Goal: Task Accomplishment & Management: Use online tool/utility

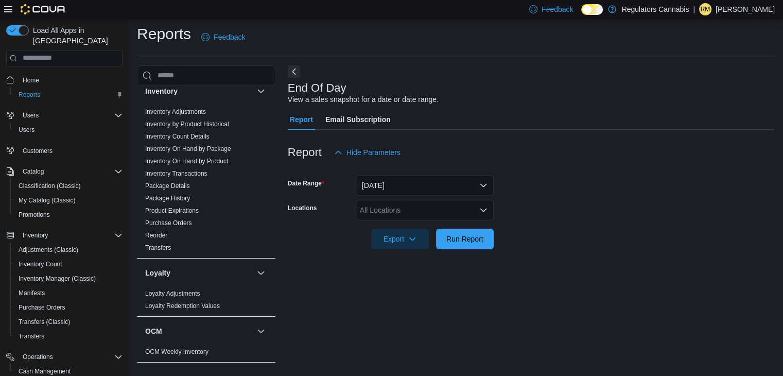
scroll to position [183, 0]
click at [191, 162] on link "Inventory On Hand by Product" at bounding box center [186, 161] width 83 height 7
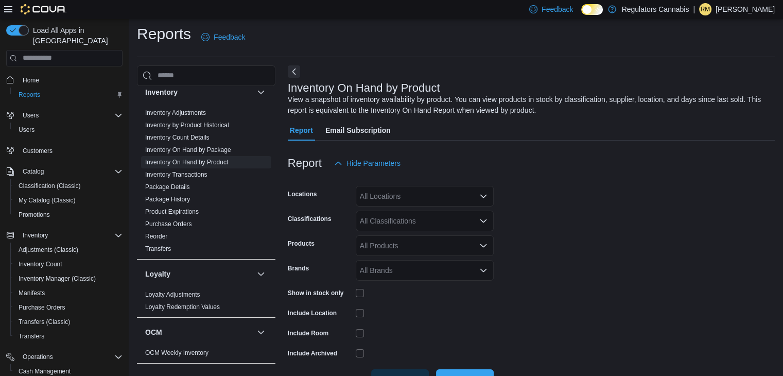
scroll to position [34, 0]
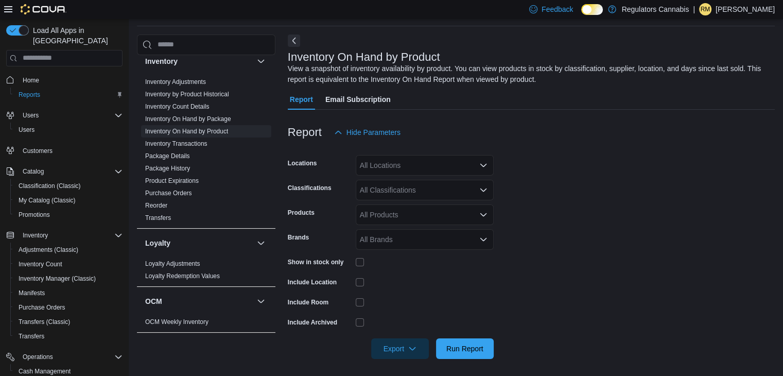
click at [408, 163] on div "All Locations" at bounding box center [425, 165] width 138 height 21
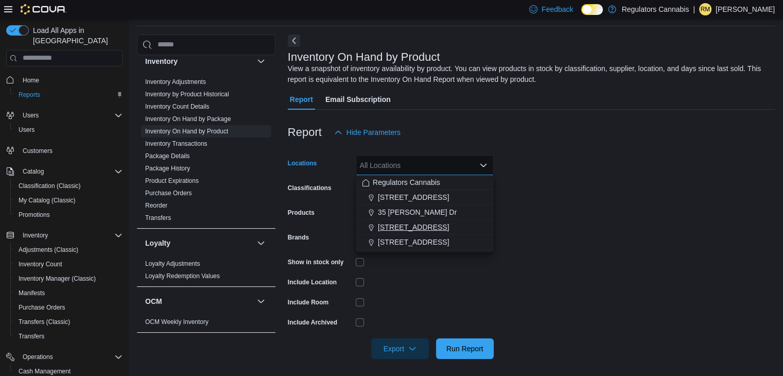
click at [400, 224] on span "[STREET_ADDRESS]" at bounding box center [413, 227] width 71 height 10
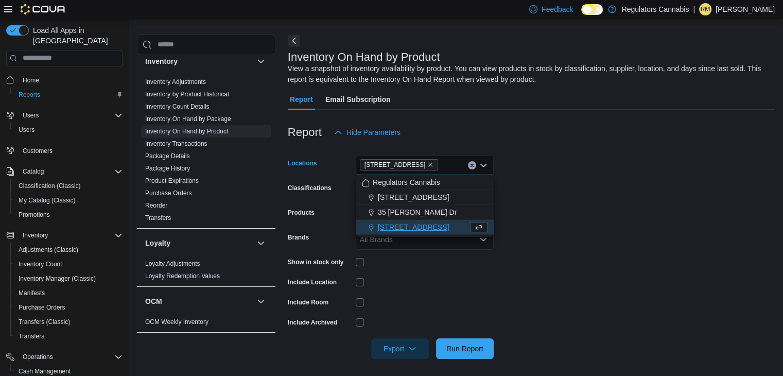
click at [418, 278] on div at bounding box center [425, 282] width 138 height 8
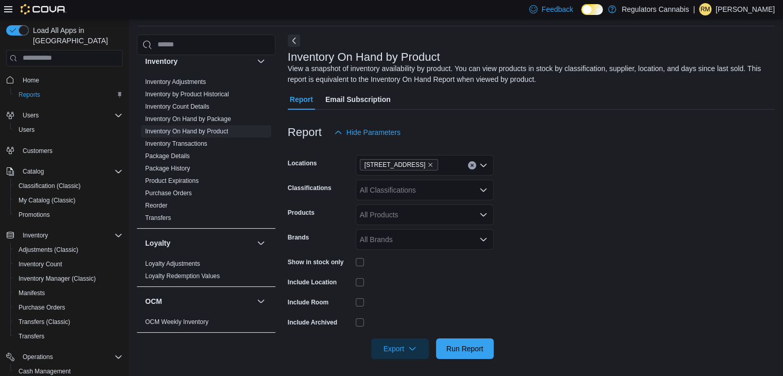
click at [426, 191] on div "All Classifications" at bounding box center [425, 190] width 138 height 21
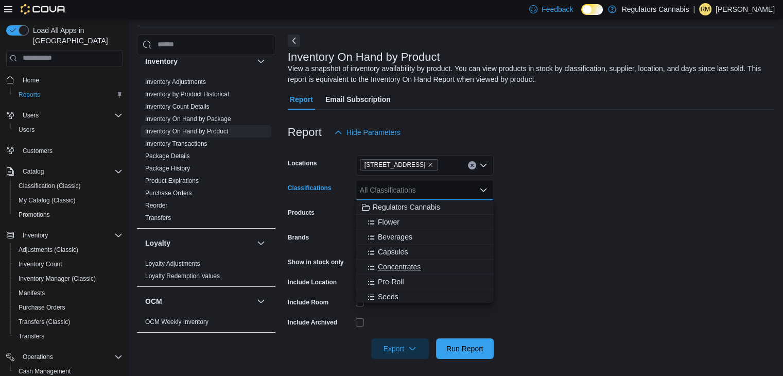
click at [403, 266] on span "Concentrates" at bounding box center [399, 266] width 43 height 10
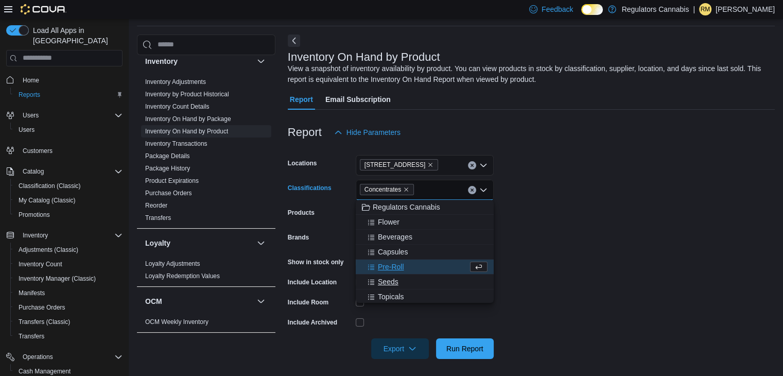
click at [390, 282] on span "Seeds" at bounding box center [388, 281] width 21 height 10
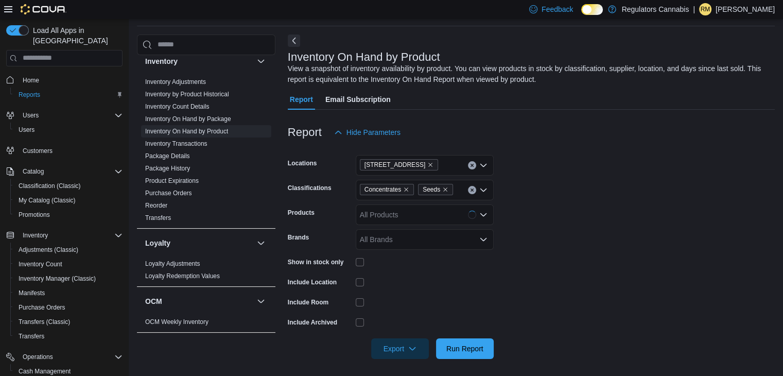
click at [506, 249] on form "Locations [STREET_ADDRESS] Classifications Concentrates Seeds Products All Prod…" at bounding box center [531, 251] width 487 height 216
click at [464, 346] on span "Run Report" at bounding box center [464, 348] width 37 height 10
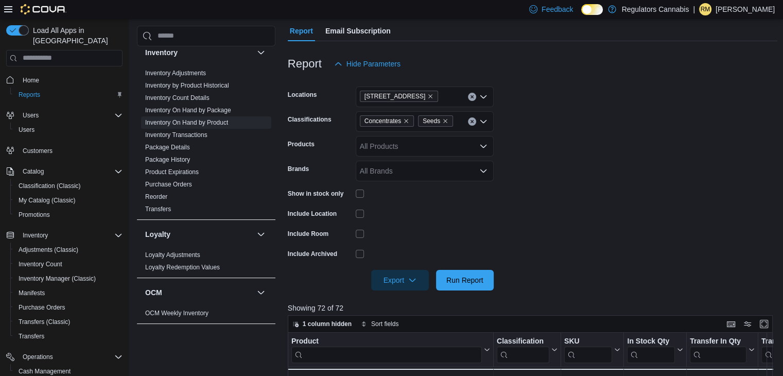
scroll to position [154, 0]
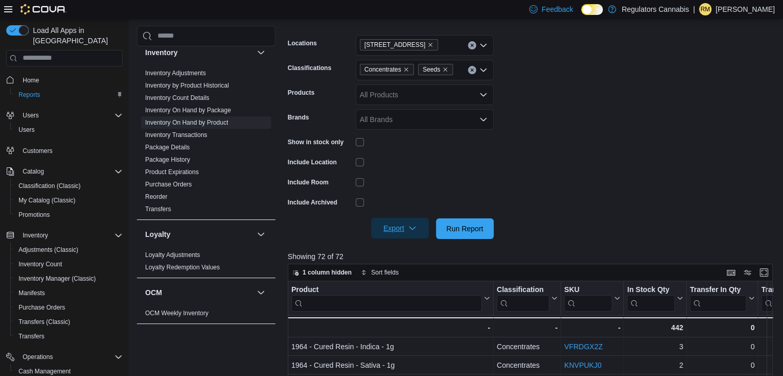
click at [411, 225] on icon "button" at bounding box center [412, 228] width 8 height 8
click at [404, 244] on button "Export to Excel" at bounding box center [401, 248] width 59 height 21
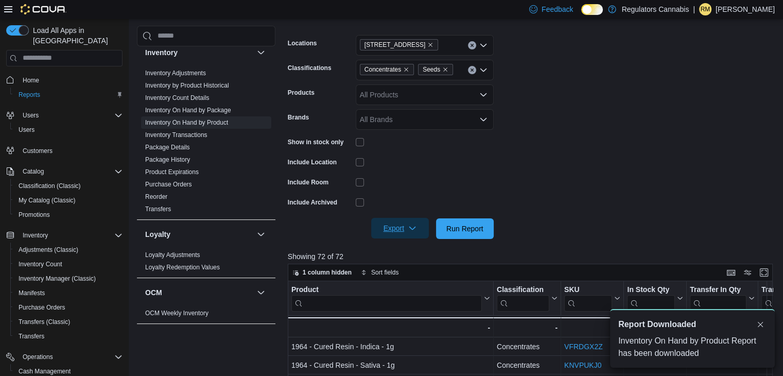
scroll to position [0, 0]
